Goal: Information Seeking & Learning: Learn about a topic

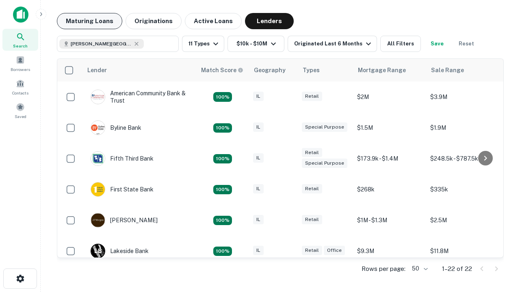
click at [89, 21] on button "Maturing Loans" at bounding box center [89, 21] width 65 height 16
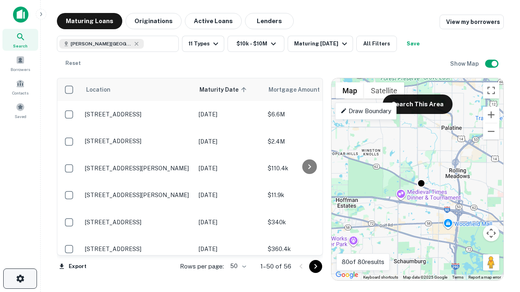
click at [20, 279] on icon "button" at bounding box center [20, 279] width 10 height 10
